Goal: Task Accomplishment & Management: Manage account settings

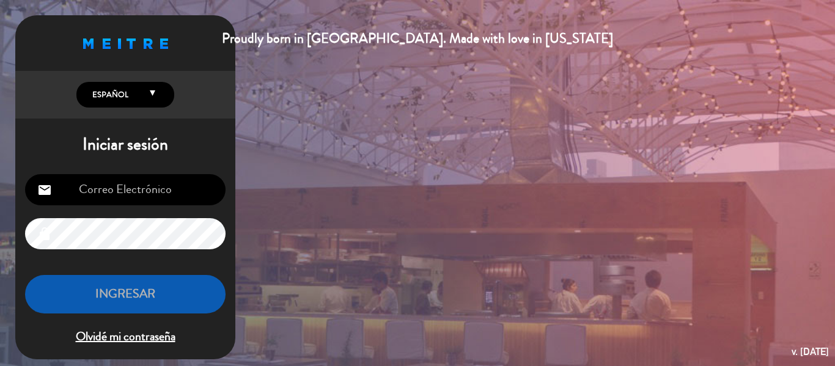
click at [117, 198] on input "email" at bounding box center [125, 189] width 201 height 31
type input "[EMAIL_ADDRESS][DOMAIN_NAME]"
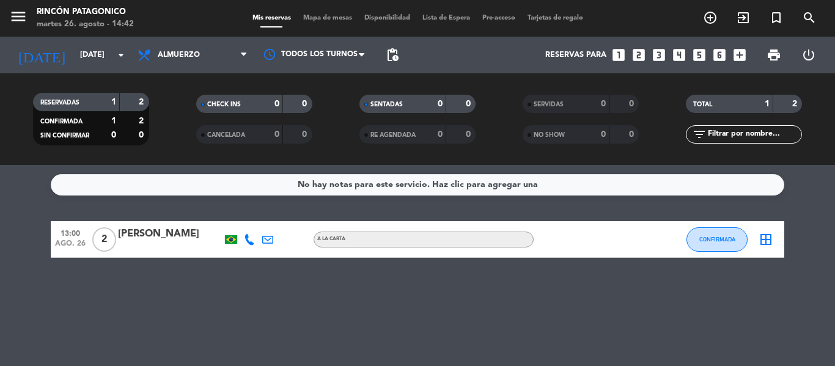
click at [237, 352] on div "No hay notas para este servicio. Haz clic para agregar una 13:00 [DATE] 2 [PERS…" at bounding box center [417, 265] width 835 height 201
click at [79, 65] on input "[DATE]" at bounding box center [125, 55] width 103 height 21
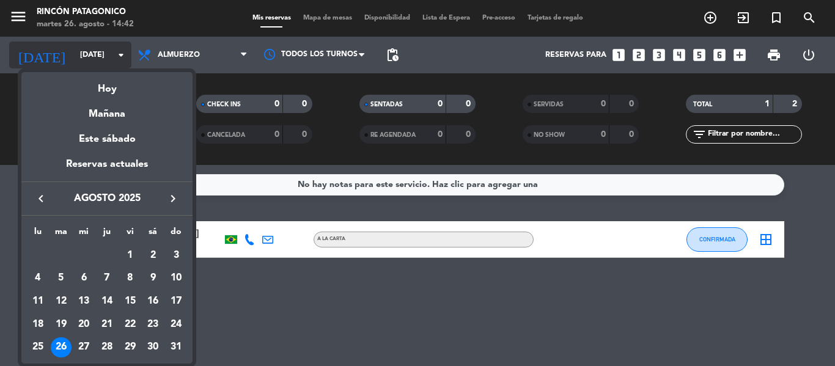
click at [79, 66] on div "semana que viene esta semana semana previa misma semana del año anterior [DATE]…" at bounding box center [106, 215] width 171 height 298
drag, startPoint x: 325, startPoint y: 301, endPoint x: 294, endPoint y: 306, distance: 31.7
click at [323, 304] on div at bounding box center [417, 183] width 835 height 366
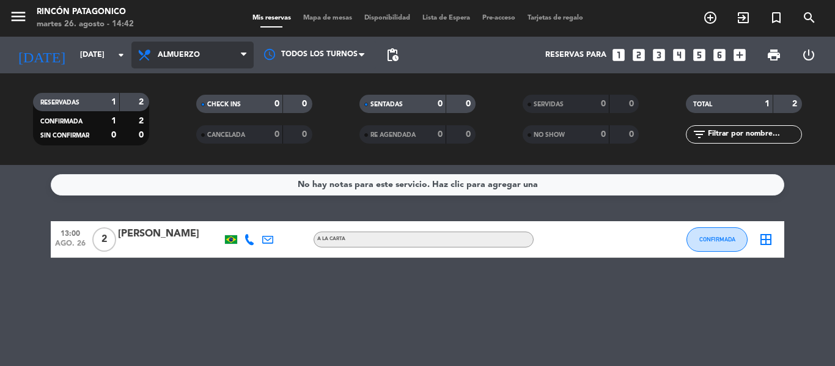
click at [160, 54] on span "Almuerzo" at bounding box center [179, 55] width 42 height 9
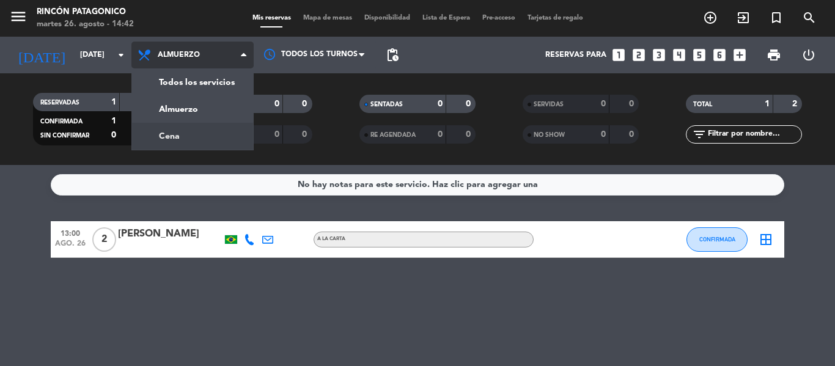
click at [173, 135] on div "menu Rincón Patagonico [DATE] 26. agosto - 14:42 Mis reservas Mapa de mesas Dis…" at bounding box center [417, 82] width 835 height 165
